Goal: Information Seeking & Learning: Learn about a topic

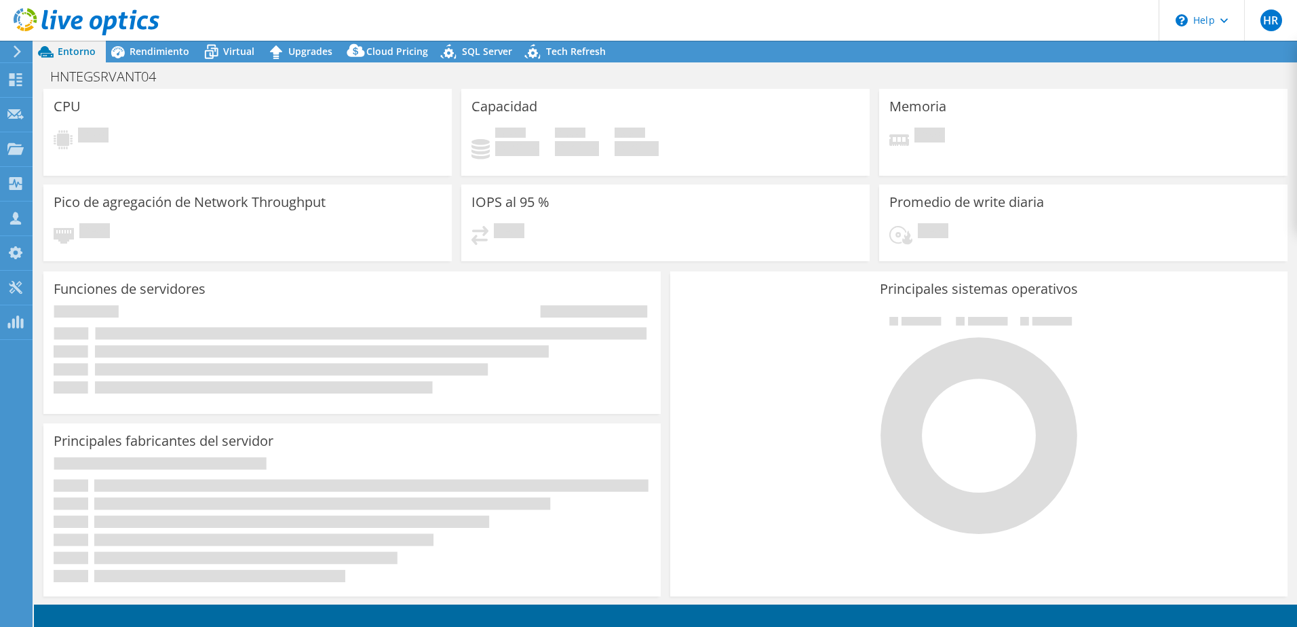
select select "USD"
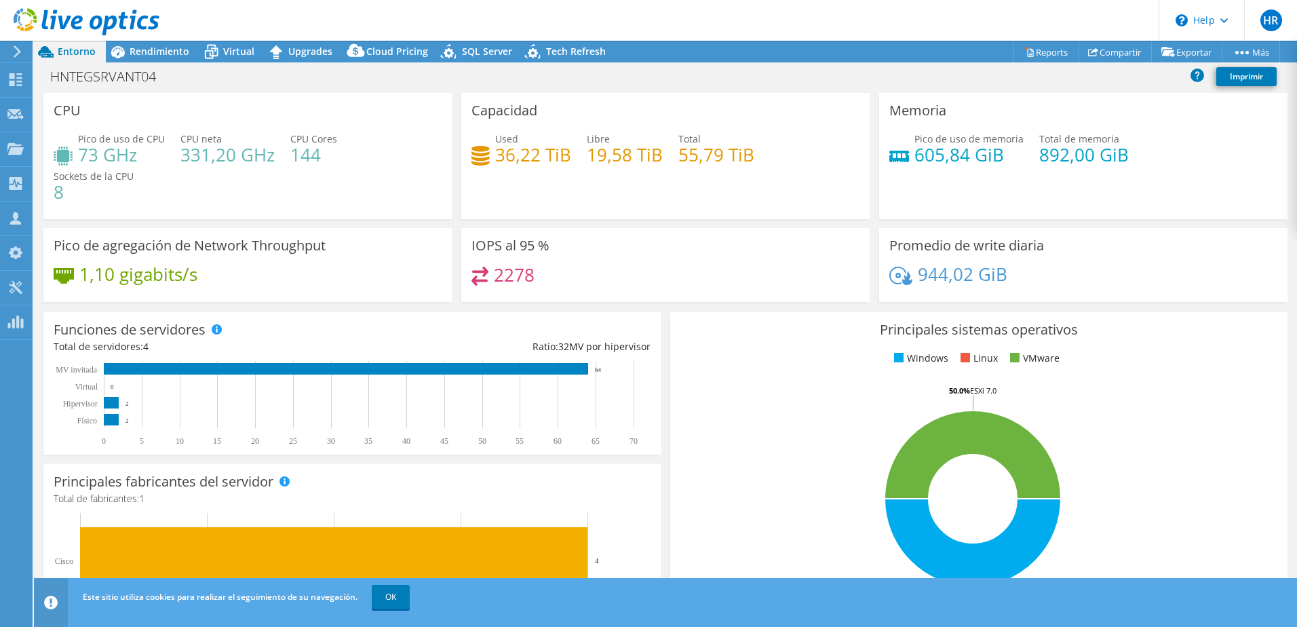
click at [390, 584] on div "Este sitio utiliza cookies para realizar el seguimiento de su navegación. OK" at bounding box center [690, 597] width 1222 height 38
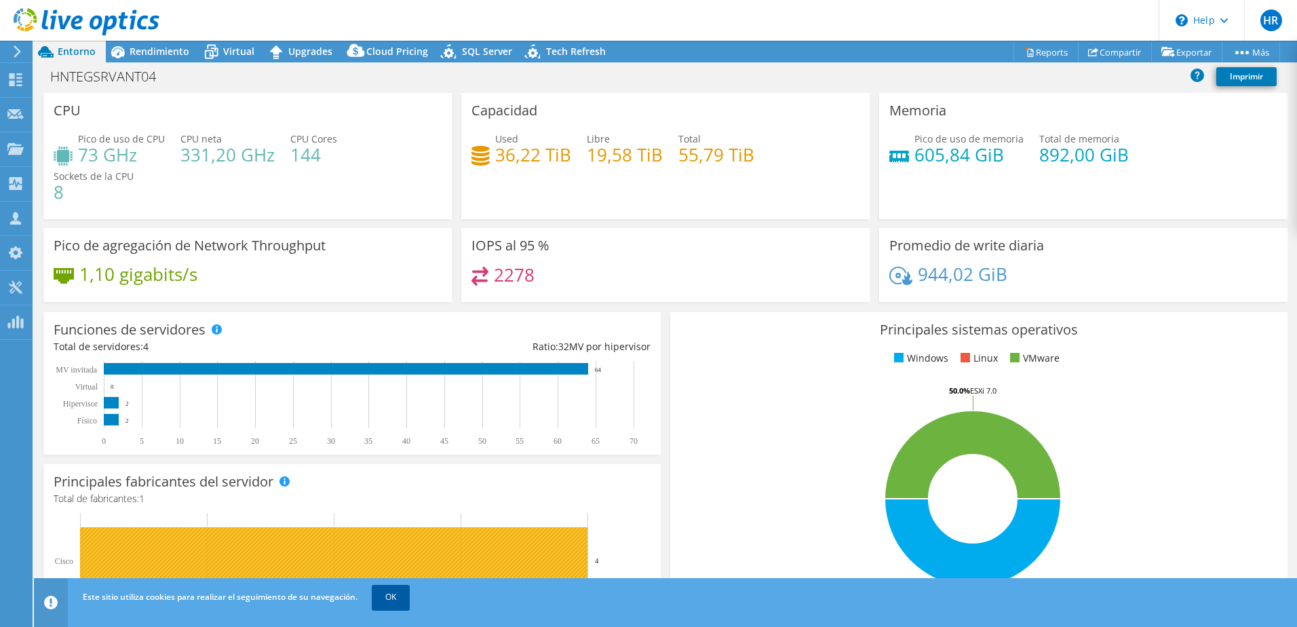
click at [400, 597] on link "OK" at bounding box center [391, 597] width 38 height 24
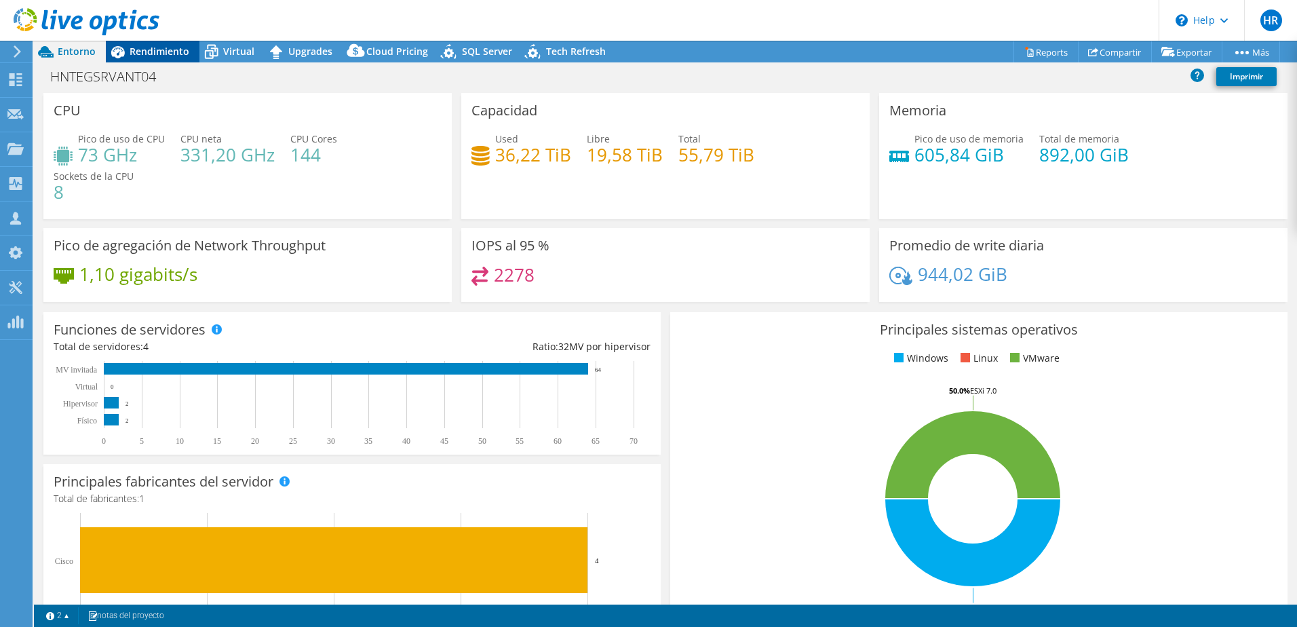
click at [157, 52] on span "Rendimiento" at bounding box center [160, 51] width 60 height 13
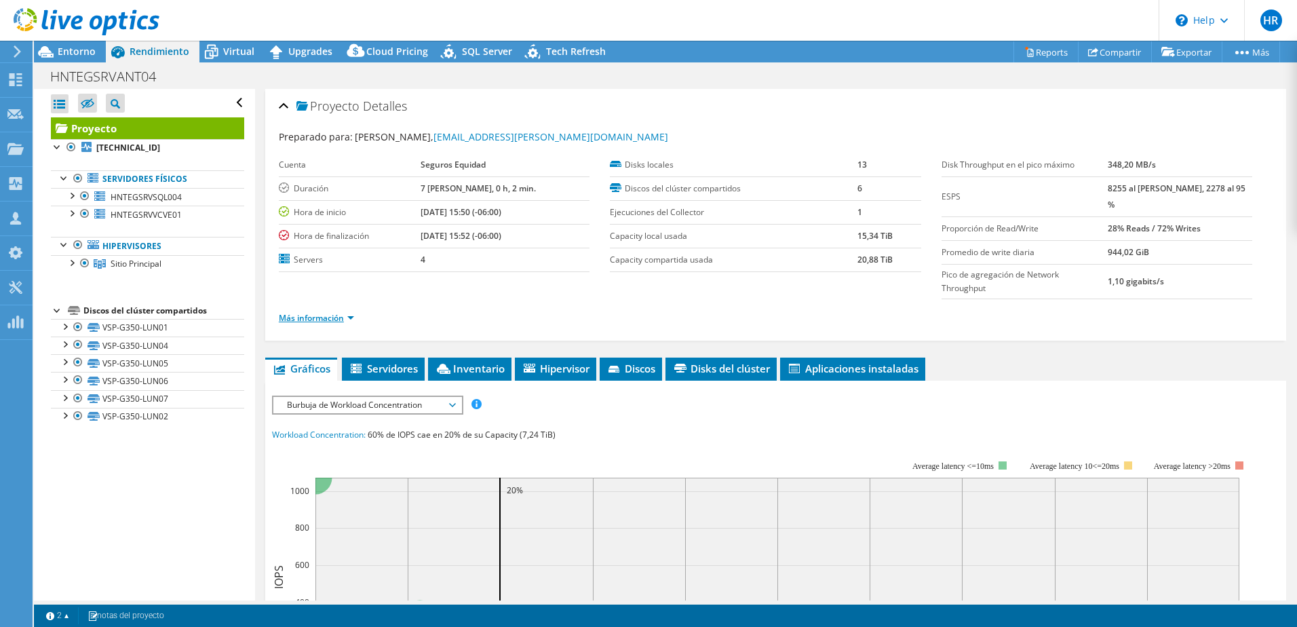
click at [350, 312] on link "Más información" at bounding box center [316, 318] width 75 height 12
